Goal: Communication & Community: Answer question/provide support

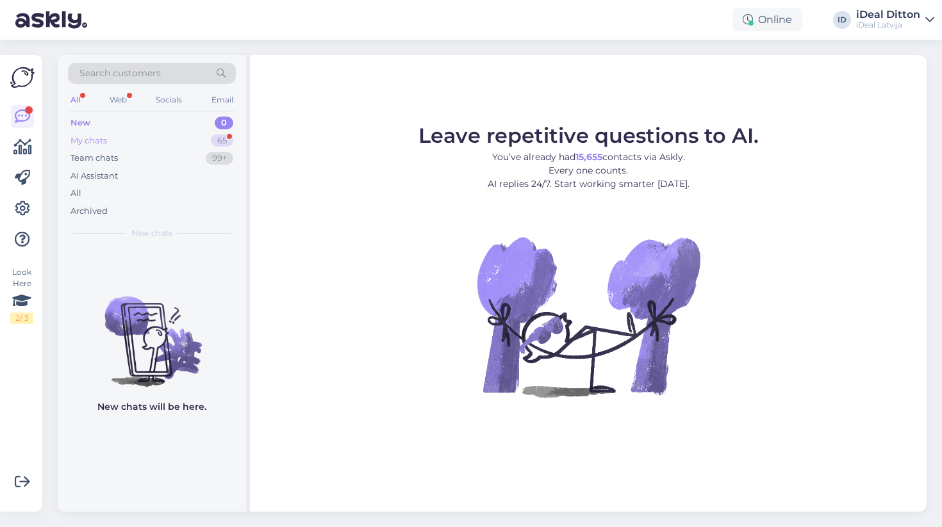
click at [207, 132] on div "My chats 65" at bounding box center [152, 141] width 168 height 18
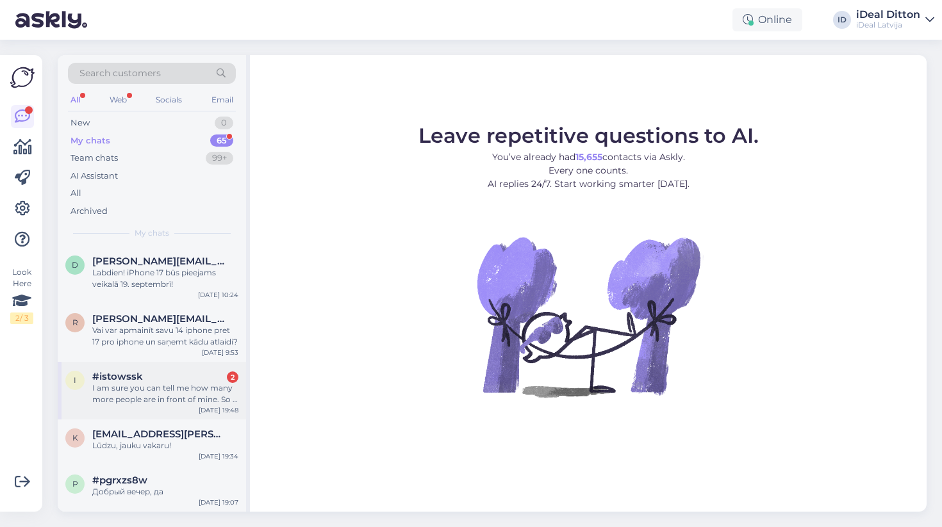
click at [193, 396] on div "I am sure you can tell me how many more people are in front of mine. So I will …" at bounding box center [165, 393] width 146 height 23
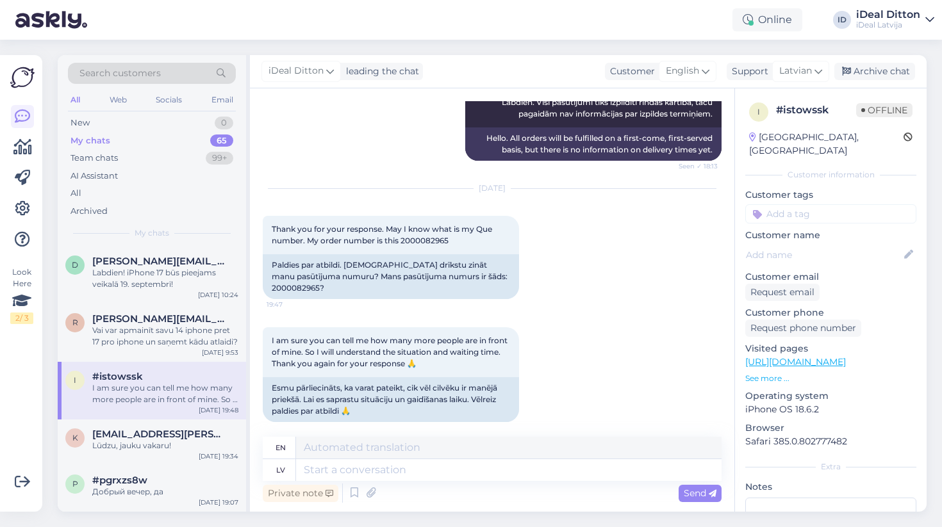
scroll to position [337, 0]
click at [451, 478] on textarea at bounding box center [508, 470] width 425 height 22
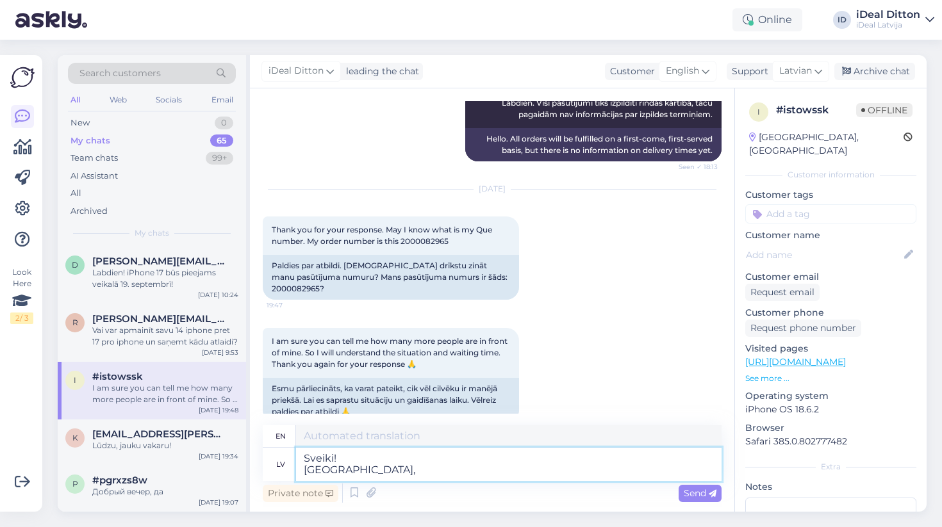
type textarea "Sveiki! [GEOGRAPHIC_DATA], m"
type textarea "Hello! Unfortunately,"
type textarea "Sveiki! Diemžēl, mums"
type textarea "Hello! Unfortunately, we"
type textarea "Sveiki! Diemžēl, mums nav"
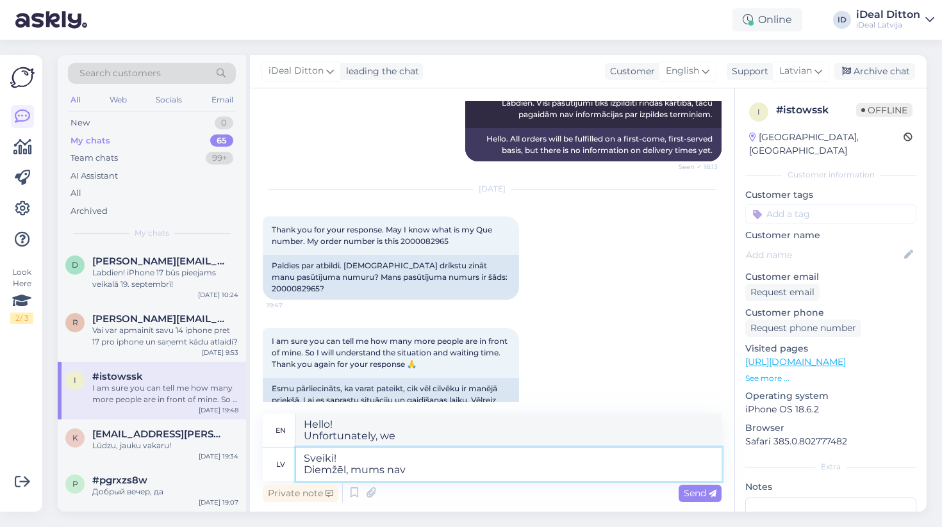
type textarea "Hello! Unfortunately, we don't have"
type textarea "Sveiki! [GEOGRAPHIC_DATA], mum"
type textarea "Hello! Unfortunately, we"
type textarea "Sveiki! Diemžēl, mēs nevaram pa"
type textarea "Hello! Unfortunately, we cannot"
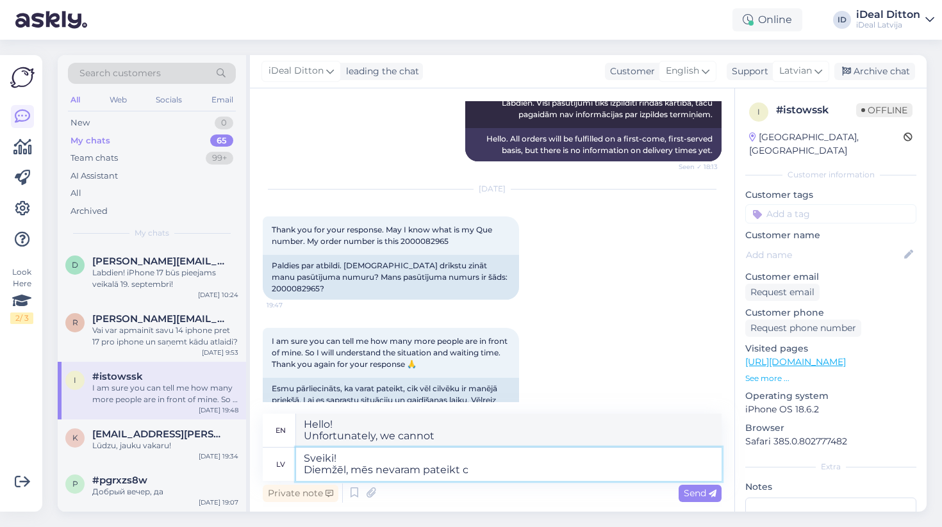
type textarea "Sveiki! Diemžēl, mēs nevaram pateikt ci"
type textarea "Hello! Unfortunately, we cannot say"
type textarea "Sveiki! Diemžēl, mēs nevaram pateikt cik c"
type textarea "Hello! Unfortunately, we cannot say how much"
type textarea "Sveiki! Diemžēl, mēs nevaram pateikt cik cilvēku ir"
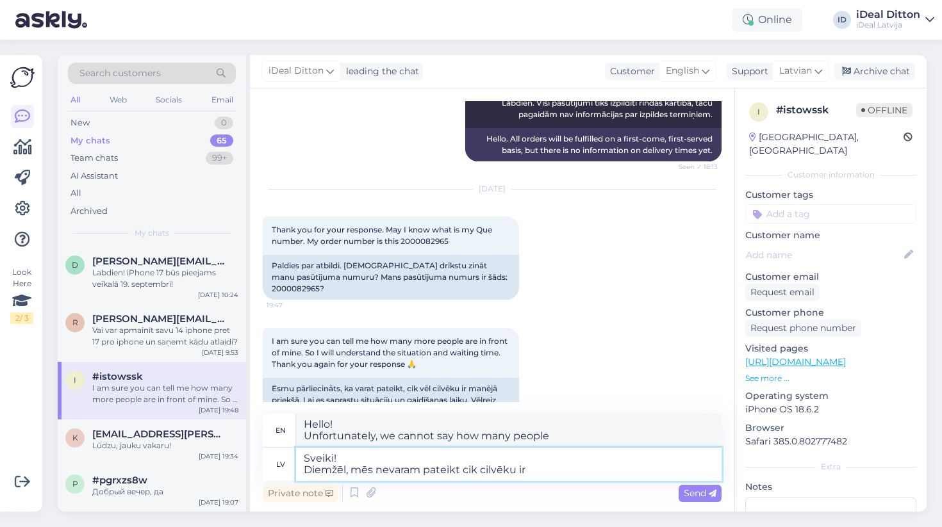
type textarea "Hello! Unfortunately, we cannot say how many people there are"
type textarea "Sveiki! Diemžēl, mēs nevaram pateikt cik cilvēku ir Jūsu p"
type textarea "Hello! Unfortunately, we cannot tell you how many people are in your group."
type textarea "Sveiki! Diemžēl, mēs nevaram pateikt cik cilvēku ir Jūsu priekšā. K"
type textarea "Hello! Unfortunately, we cannot tell you how many people are in front of you."
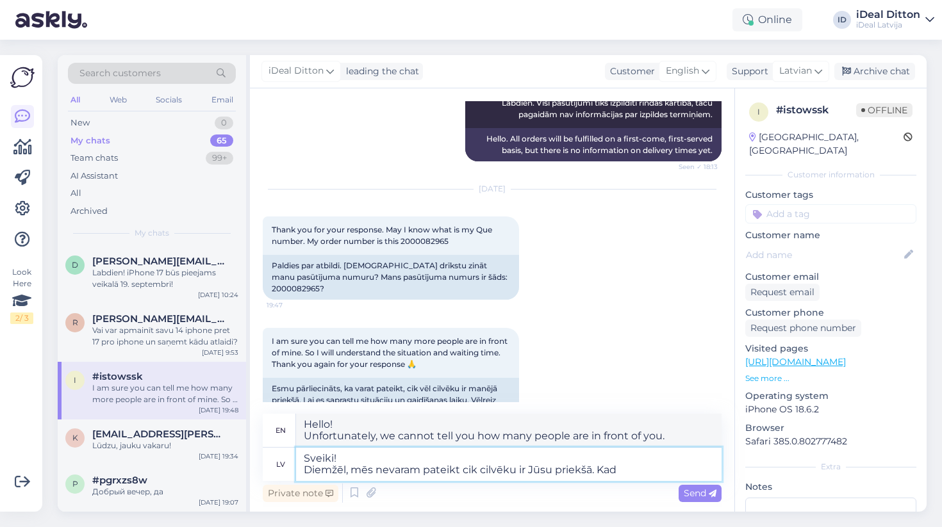
type textarea "Sveiki! Diemžēl, mēs nevaram pateikt cik cilvēku ir Jūsu priekšā. Kad p"
type textarea "Hello! Unfortunately, we cannot tell you how many people are in front of you. W…"
type textarea "Sveiki! Diemžēl, mēs nevaram pateikt cik cilvēku ir Jūsu priekšā. Kad pienāks J"
type textarea "Hello! Unfortunately, we cannot tell you how many people are in front of you. W…"
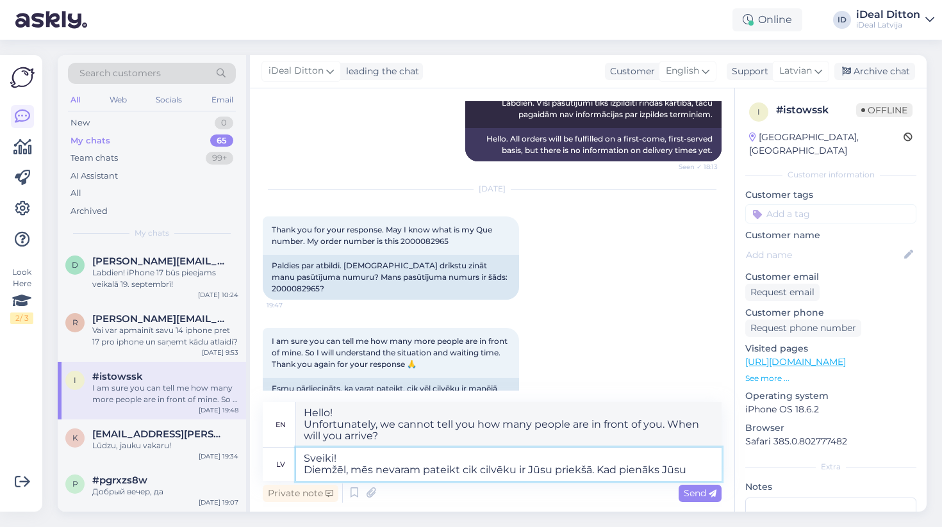
type textarea "Sveiki! Diemžēl, mēs nevaram pateikt cik cilvēku ir Jūsu priekšā. Kad pienāks J…"
type textarea "Hello! Unfortunately, we cannot tell you how many people are in front of you. W…"
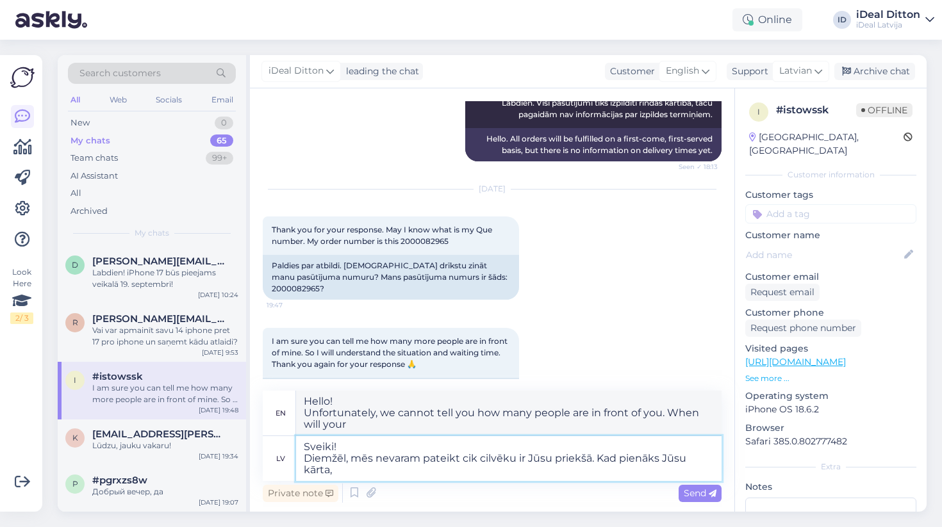
type textarea "Sveiki! Diemžēl, mēs nevaram pateikt cik cilvēku ir Jūsu priekšā. Kad pienāks J…"
type textarea "Hello! Unfortunately, we cannot tell you how many people are ahead of you. When…"
type textarea "Sveiki! Diemžēl, mēs nevaram pateikt cik cilvēku ir Jūsu priekšā. Kad pienāks J…"
type textarea "Hello! Unfortunately, we cannot tell you how many people are in front of you. W…"
type textarea "Sveiki! Diemžēl, mēs nevaram pateikt cik cilvēku ir Jūsu priekšā. Kad pienāks J…"
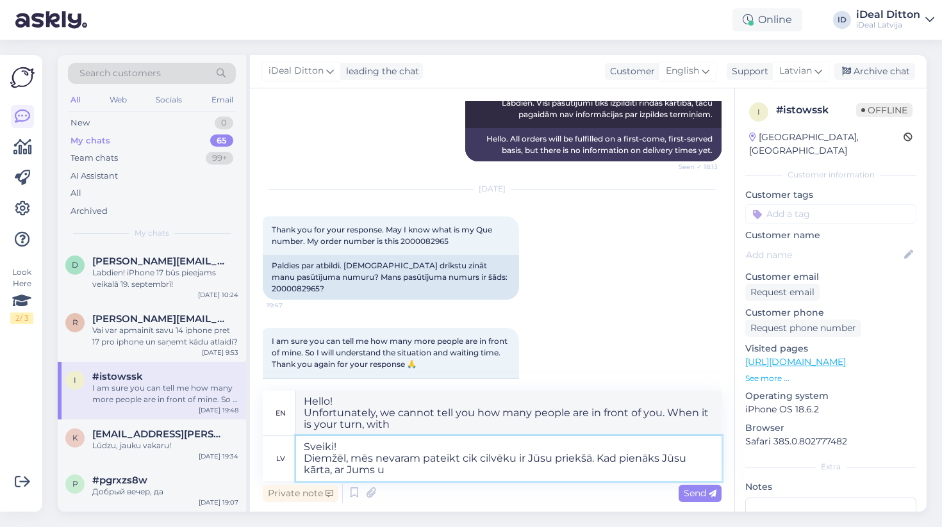
type textarea "Hello! Unfortunately, we cannot tell you how many people are ahead of you. When…"
type textarea "Sveiki! Diemžēl, mēs nevaram pateikt cik cilvēku ir Jūsu priekšā. Kad pienāks J…"
type textarea "Hello! Unfortunately, we cannot tell you how many people are ahead of you. When…"
type textarea "Sveiki! Diemžēl, mēs nevaram pateikt cik cilvēku ir Jūsu priekšā. Kad pienāks J…"
type textarea "Hello! Unfortunately, we cannot tell you how many people are ahead of you. You …"
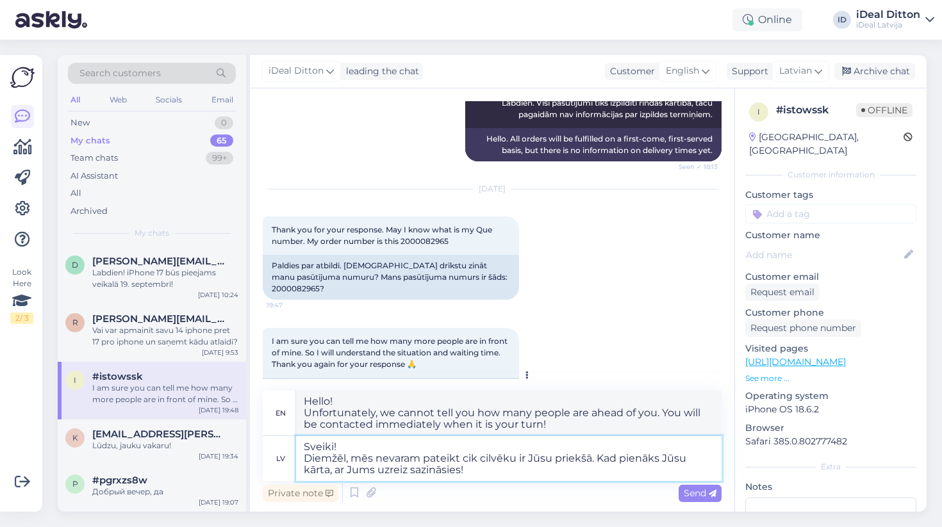
type textarea "Sveiki! Diemžēl, mēs nevaram pateikt cik cilvēku ir Jūsu priekšā. Kad pienāks J…"
type textarea "Hello! Unfortunately, we cannot tell you how many people are ahead of you. When…"
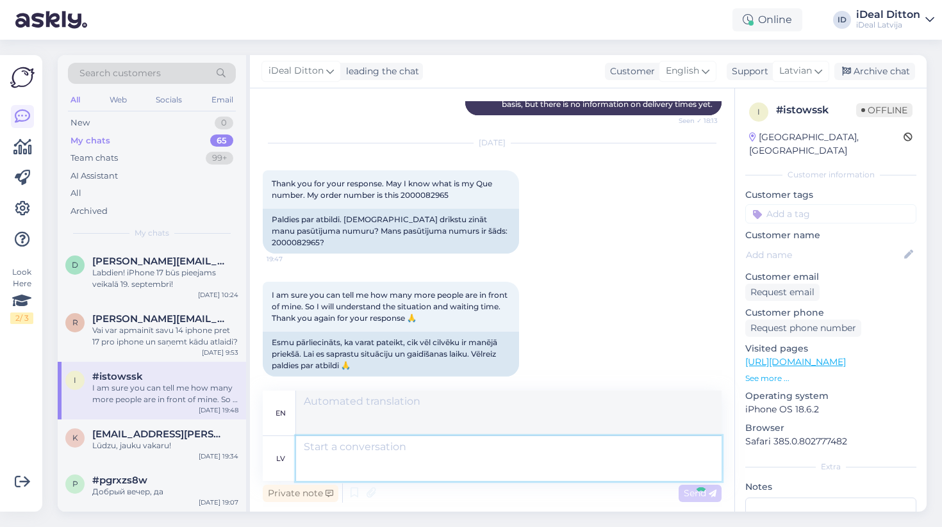
scroll to position [498, 0]
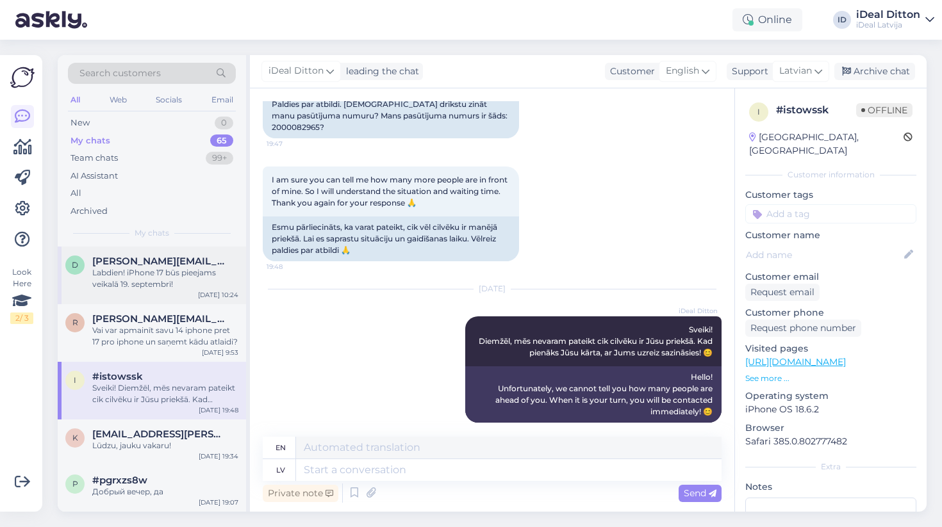
click at [164, 282] on div "Labdien! iPhone 17 būs pieejams veikalā 19. septembrī!" at bounding box center [165, 278] width 146 height 23
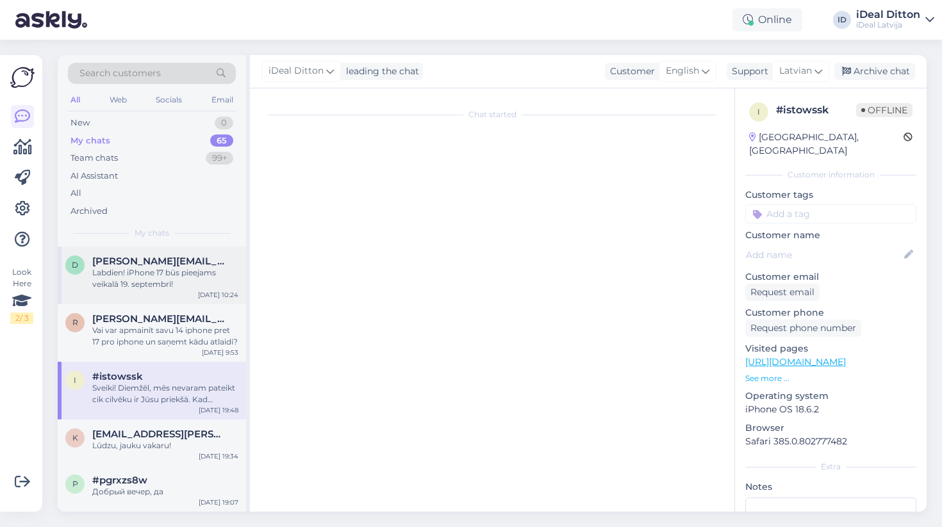
scroll to position [0, 0]
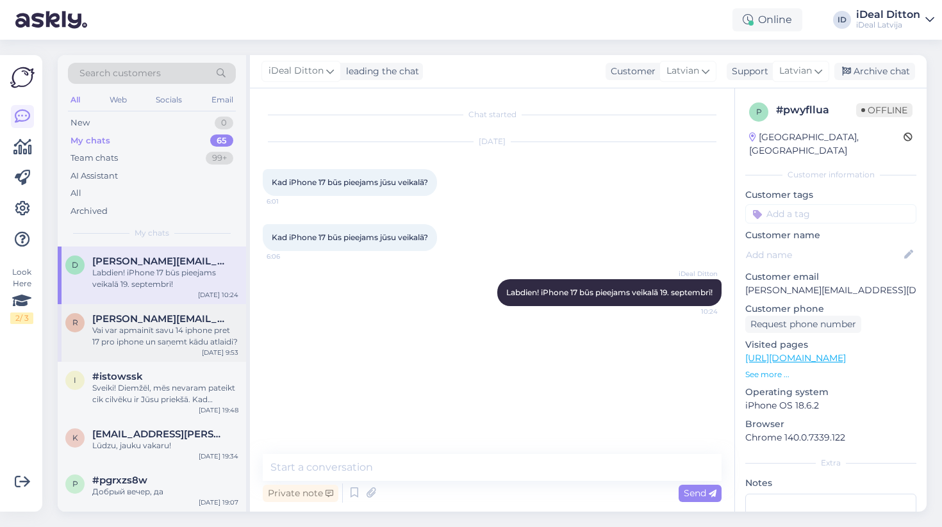
click at [167, 348] on div "r [PERSON_NAME][EMAIL_ADDRESS][DOMAIN_NAME] Vai var apmainīt savu 14 iphone pre…" at bounding box center [152, 333] width 188 height 58
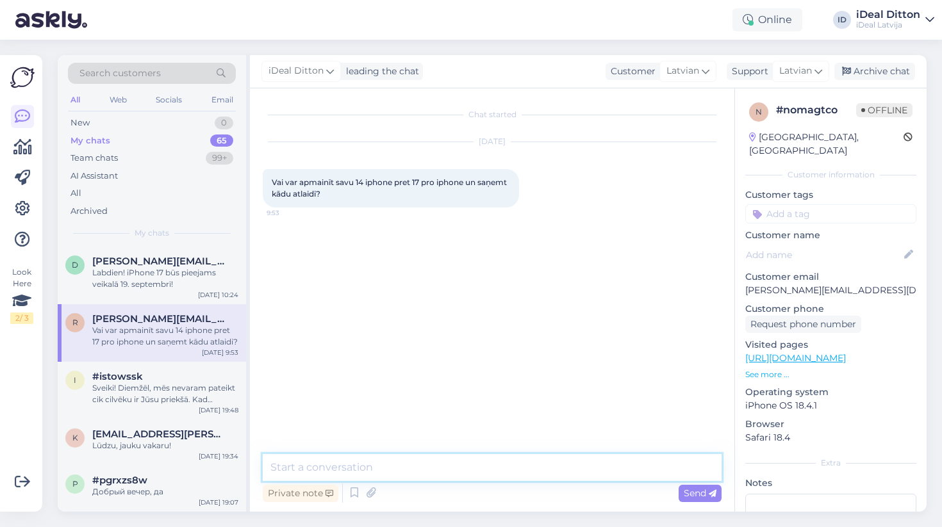
click at [397, 464] on textarea at bounding box center [492, 467] width 459 height 27
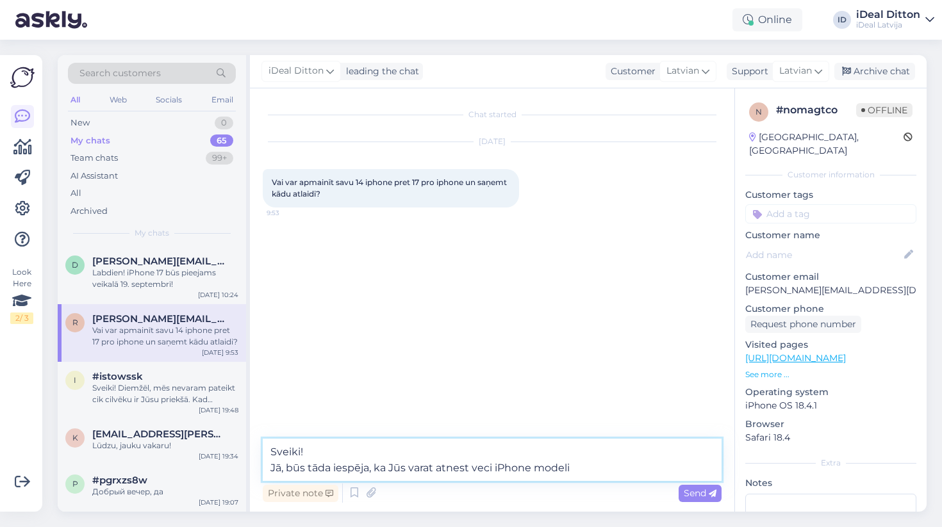
click at [493, 466] on textarea "Sveiki! Jā, būs tāda iespēja, ka Jūs varat atnest veci iPhone modeli" at bounding box center [492, 460] width 459 height 42
drag, startPoint x: 534, startPoint y: 457, endPoint x: 615, endPoint y: 471, distance: 81.8
click at [615, 471] on textarea "Sveiki! Jā, būs tāda iespēja, ka Jūs varat atnest veco iPhone modeli" at bounding box center [492, 460] width 459 height 42
click at [491, 470] on textarea "Sveiki! Jā, būs tāda iespēja, ka Jūs varat atnest veck iPhone modeli" at bounding box center [492, 460] width 459 height 42
click at [594, 473] on textarea "Sveiki! Jā, būs tāda iespēja, ka Jūs varat atnest veco iPhone modeli" at bounding box center [492, 460] width 459 height 42
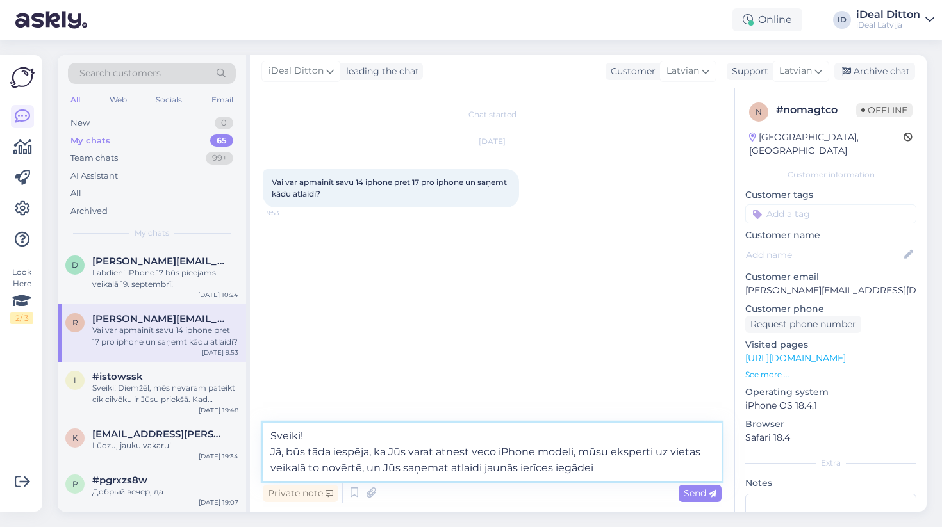
type textarea "Sveiki! Jā, būs tāda iespēja, ka Jūs varat atnest veco iPhone modeli, mūsu eksp…"
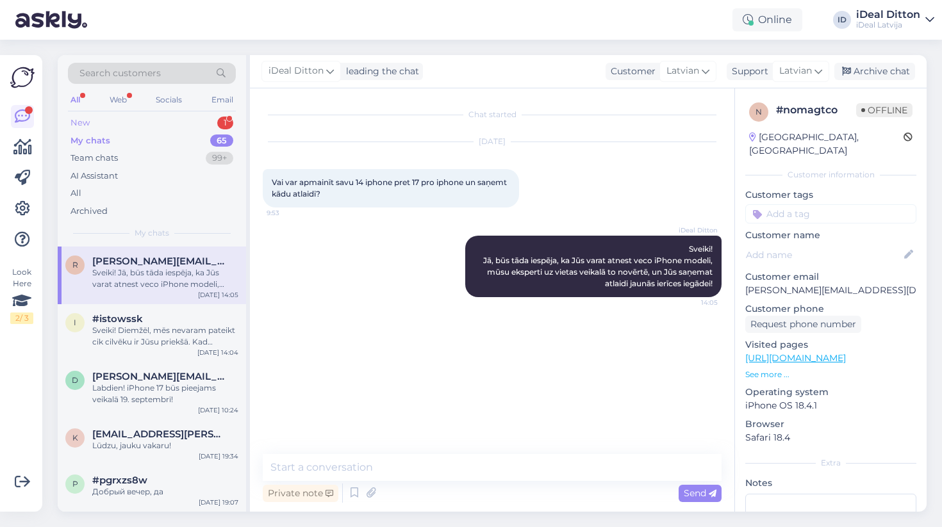
click at [209, 124] on div "New 1" at bounding box center [152, 123] width 168 height 18
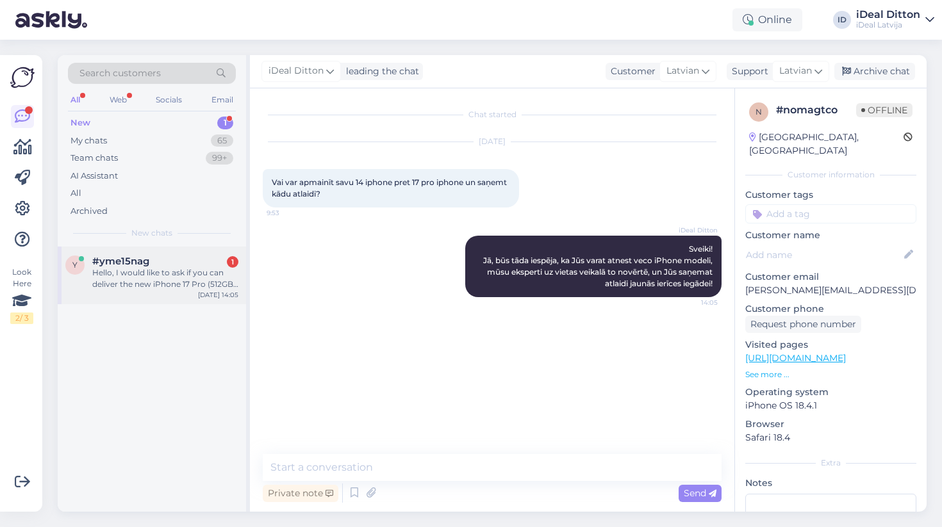
click at [170, 274] on div "Hello, I would like to ask if you can deliver the new iPhone 17 Pro (512GB) to …" at bounding box center [165, 278] width 146 height 23
